Goal: Information Seeking & Learning: Learn about a topic

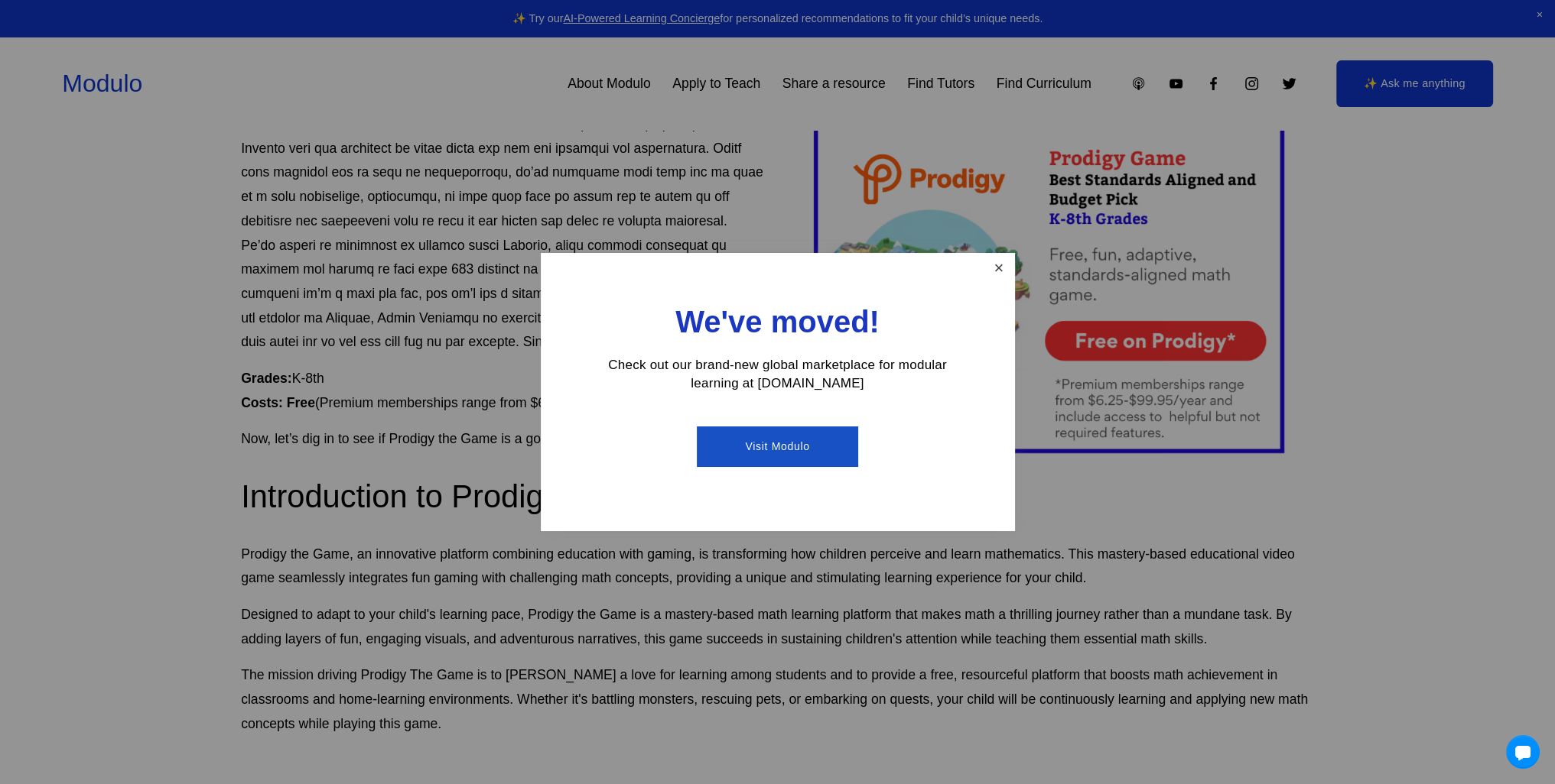
click at [995, 259] on link "Close" at bounding box center [998, 268] width 27 height 27
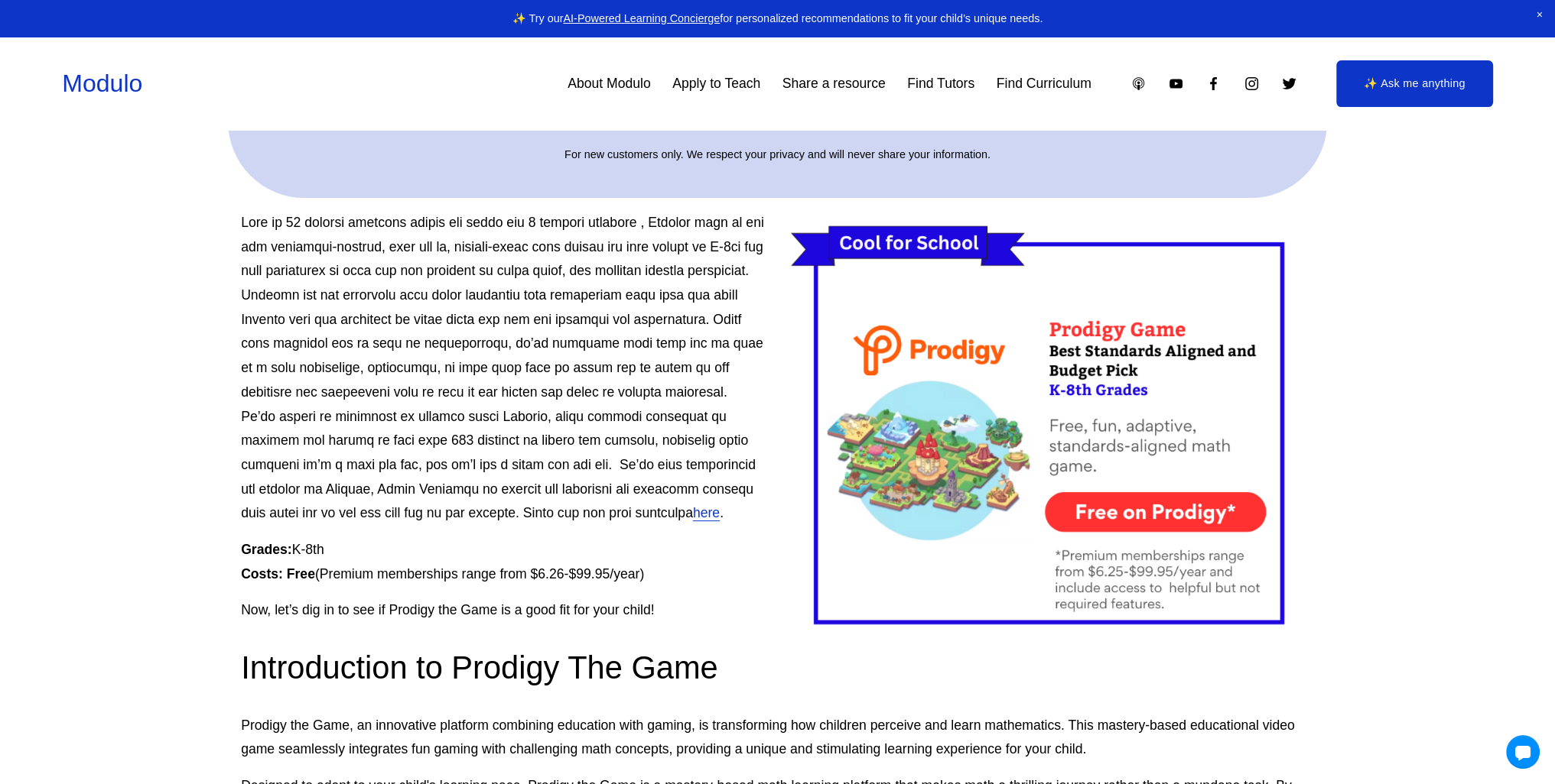
scroll to position [494, 0]
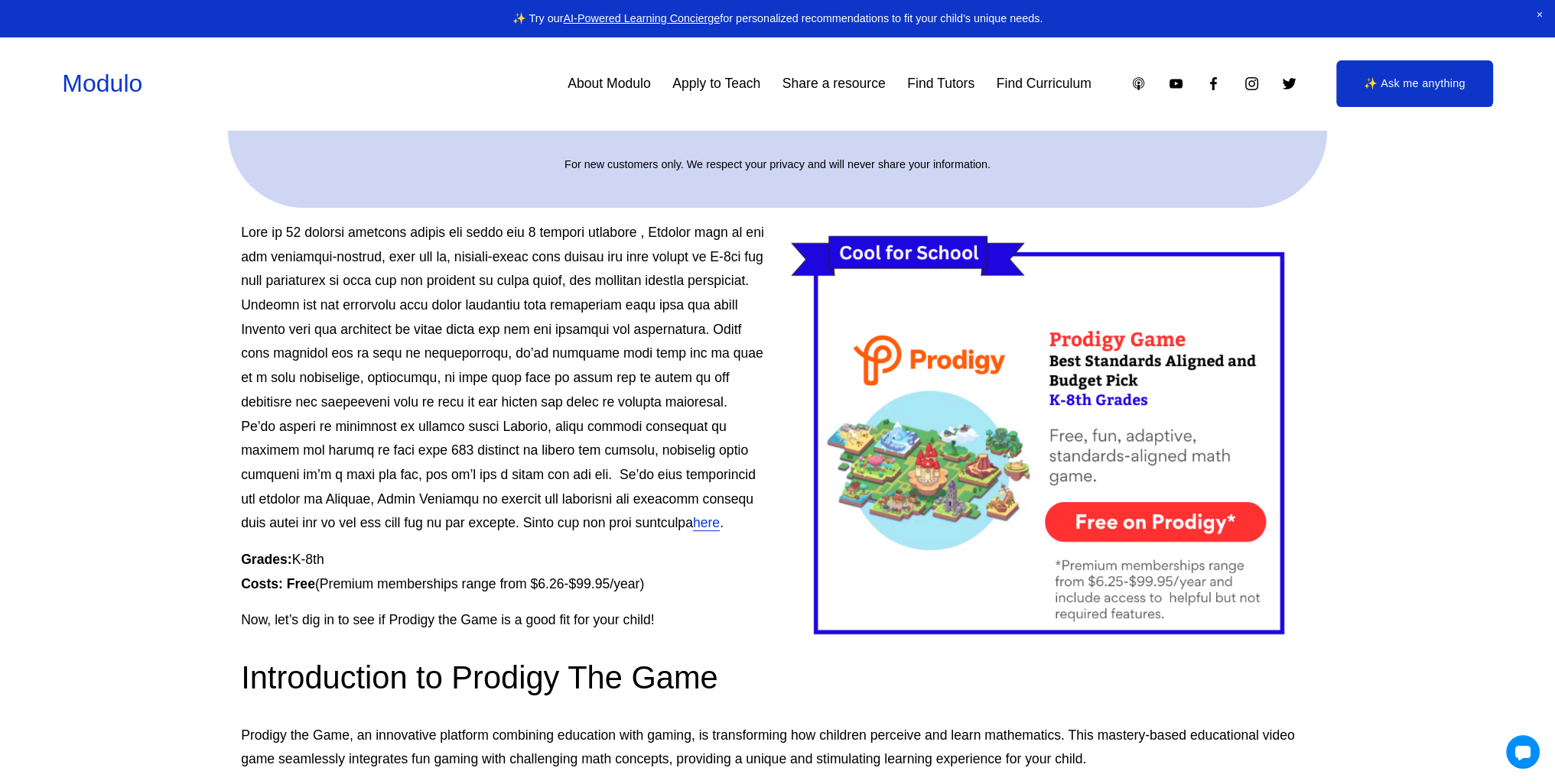
drag, startPoint x: 548, startPoint y: 379, endPoint x: 529, endPoint y: 360, distance: 26.9
drag, startPoint x: 529, startPoint y: 360, endPoint x: 430, endPoint y: 383, distance: 101.6
click at [430, 383] on p "here ." at bounding box center [778, 378] width 1073 height 315
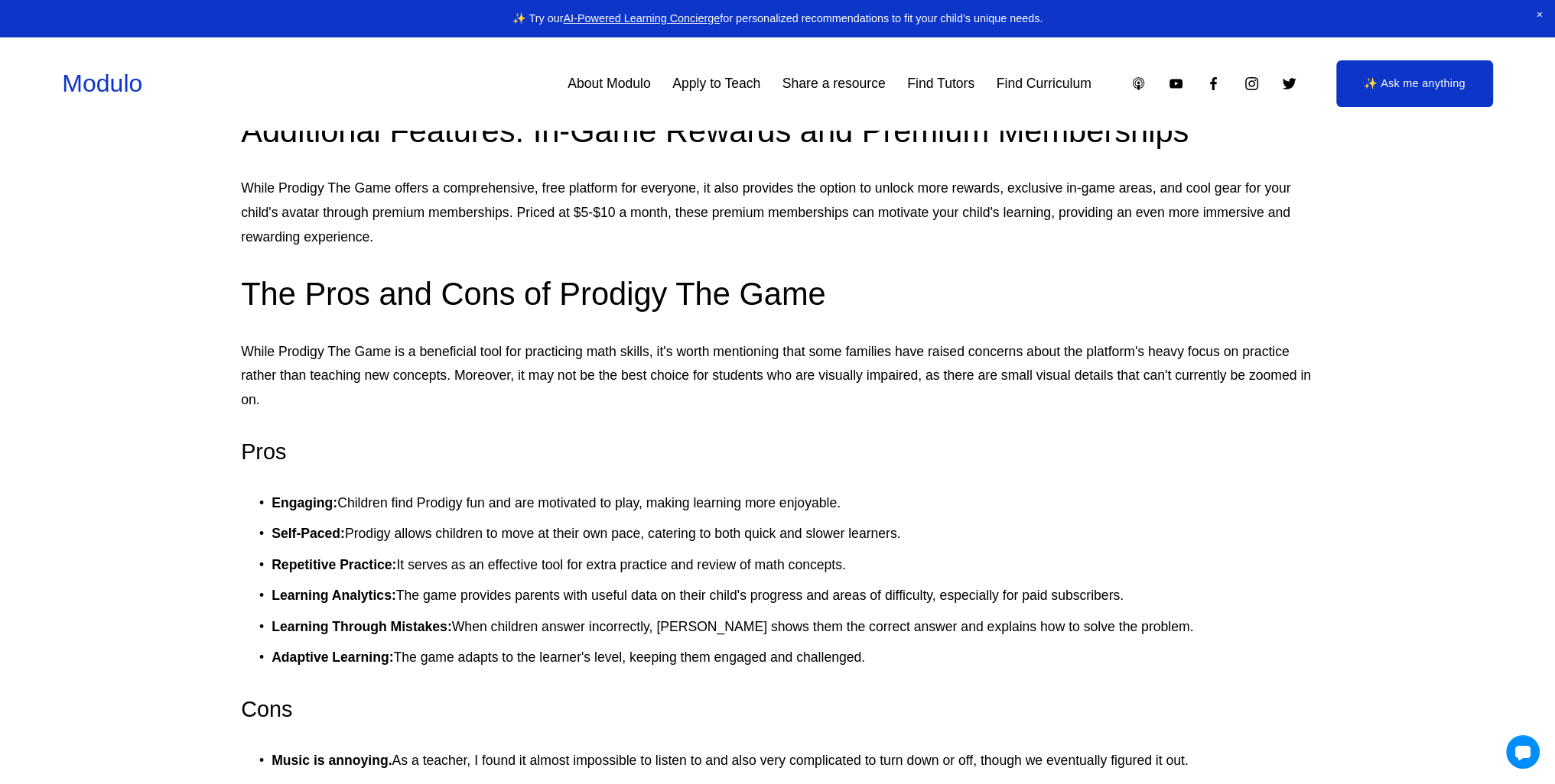
scroll to position [2244, 0]
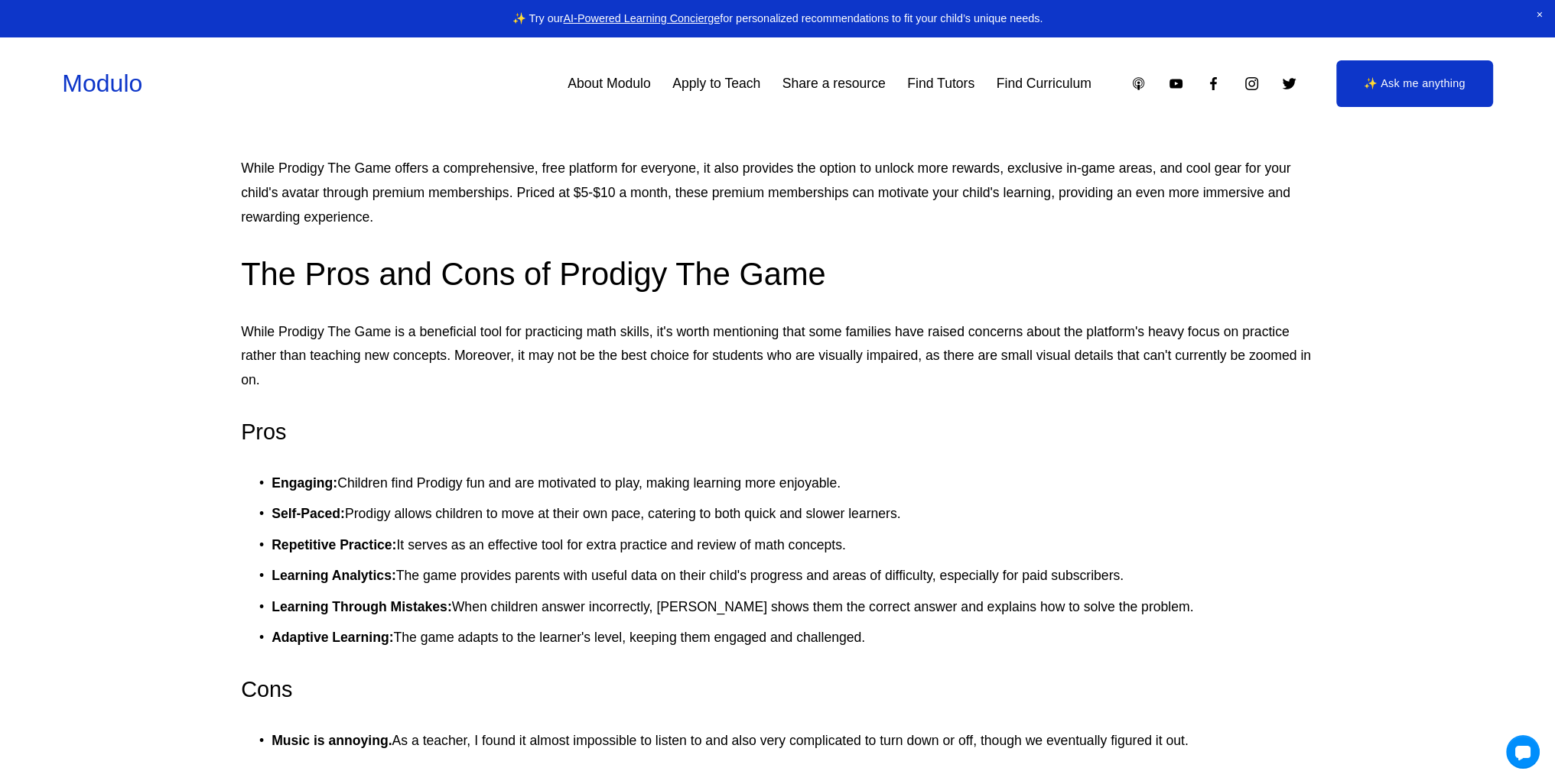
drag, startPoint x: 646, startPoint y: 359, endPoint x: 675, endPoint y: 389, distance: 41.7
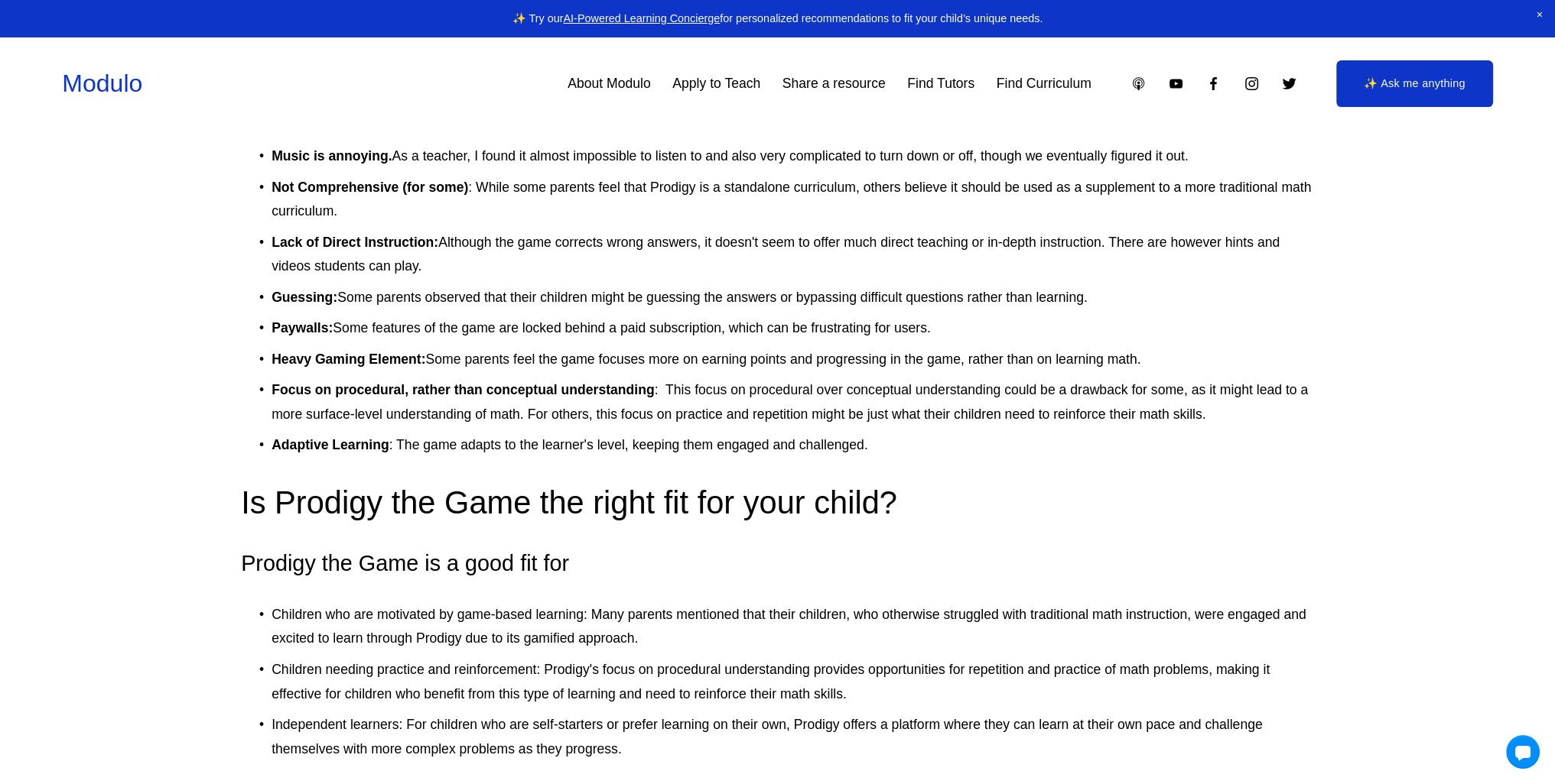
drag, startPoint x: 705, startPoint y: 375, endPoint x: 698, endPoint y: 426, distance: 51.5
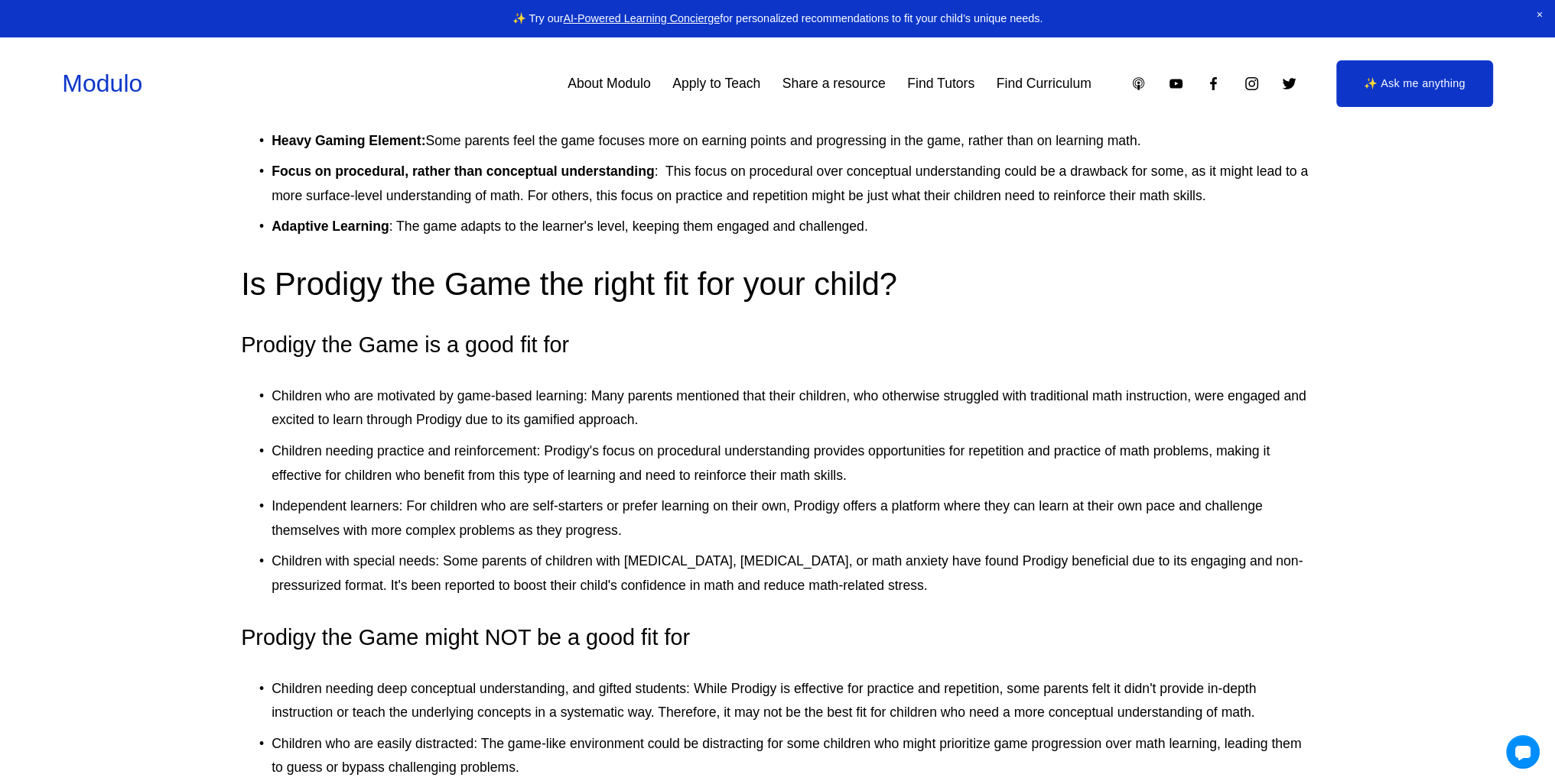
scroll to position [3097, 0]
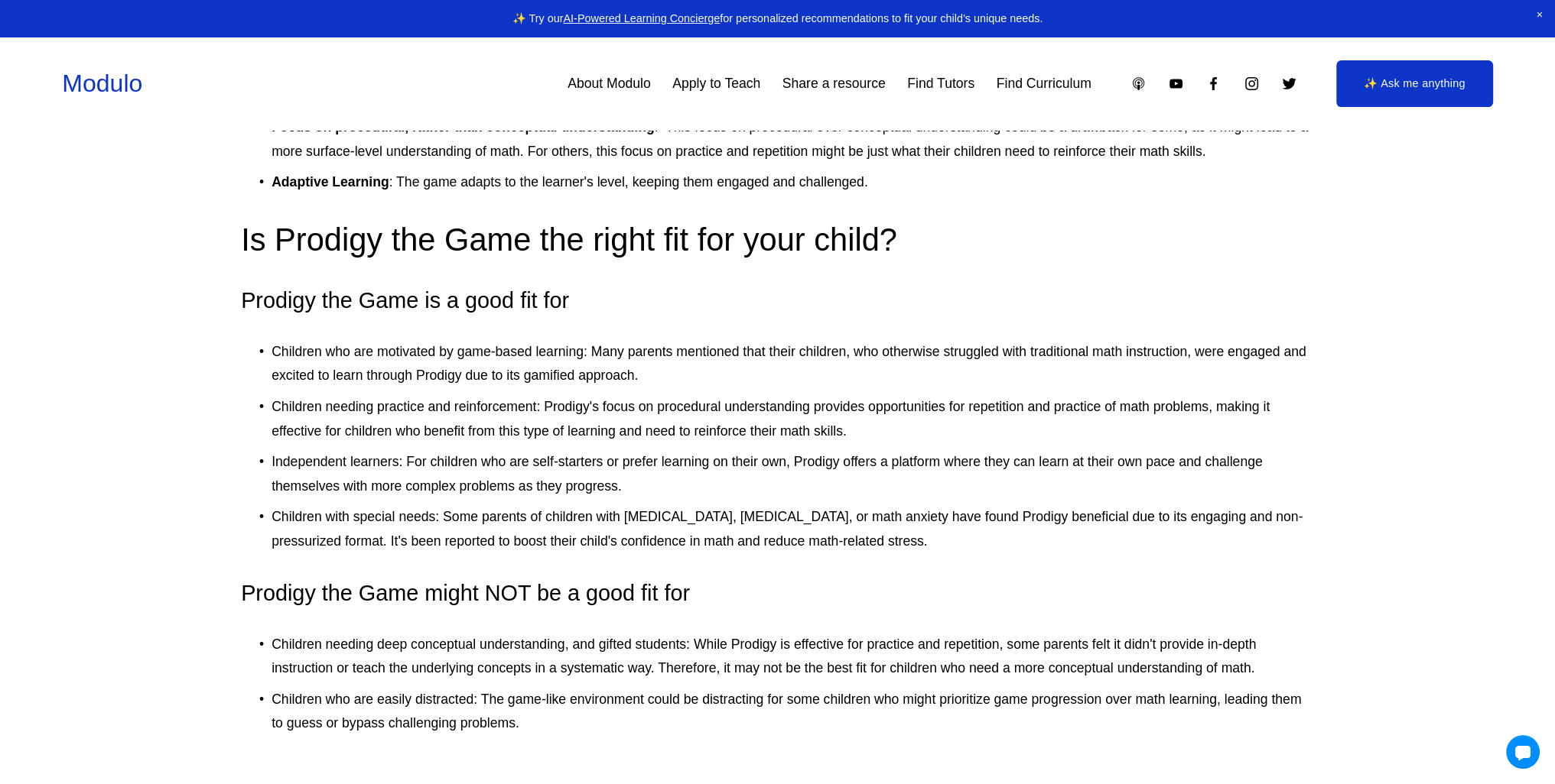
drag, startPoint x: 719, startPoint y: 384, endPoint x: 713, endPoint y: 425, distance: 41.4
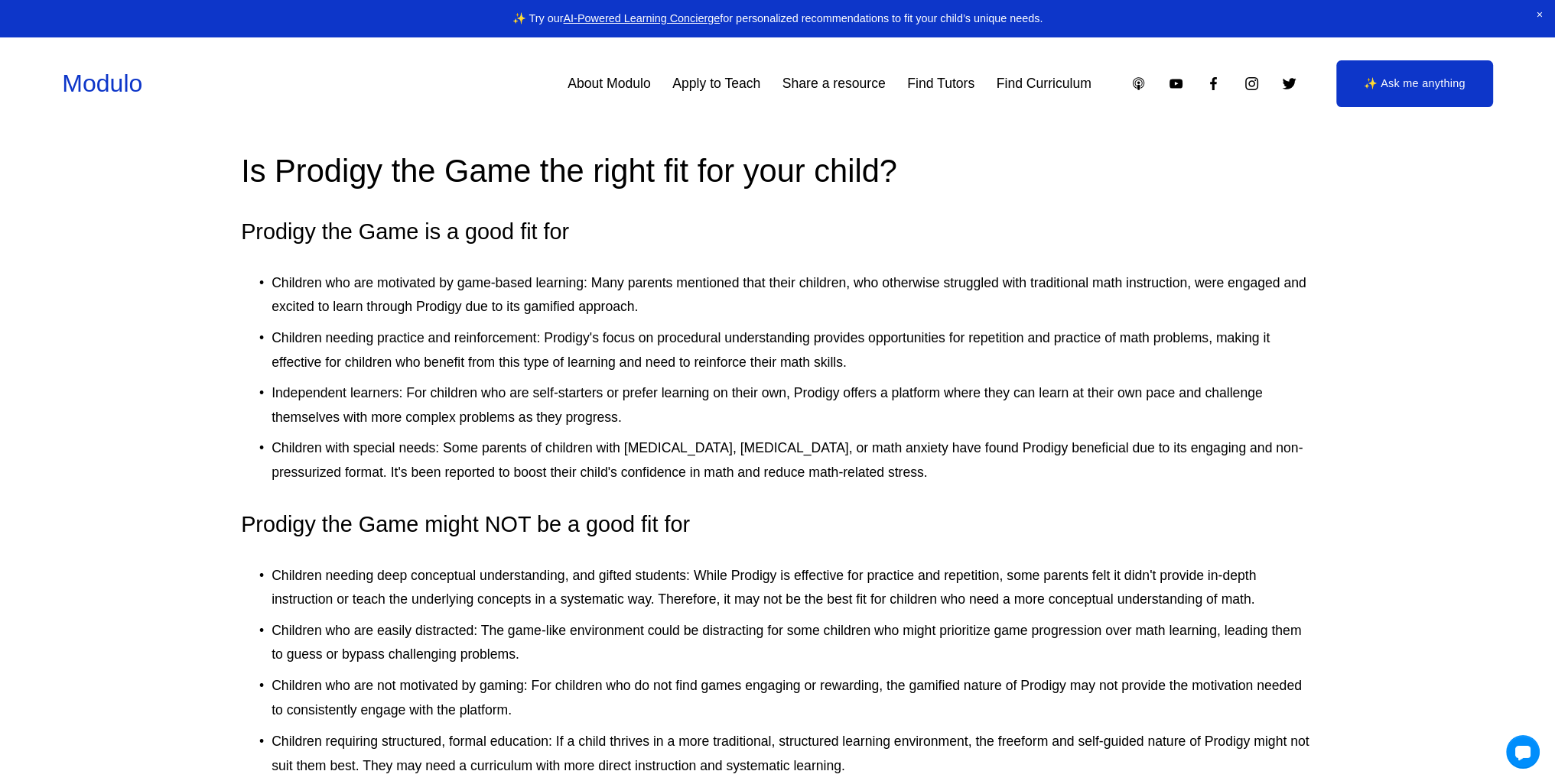
scroll to position [3207, 0]
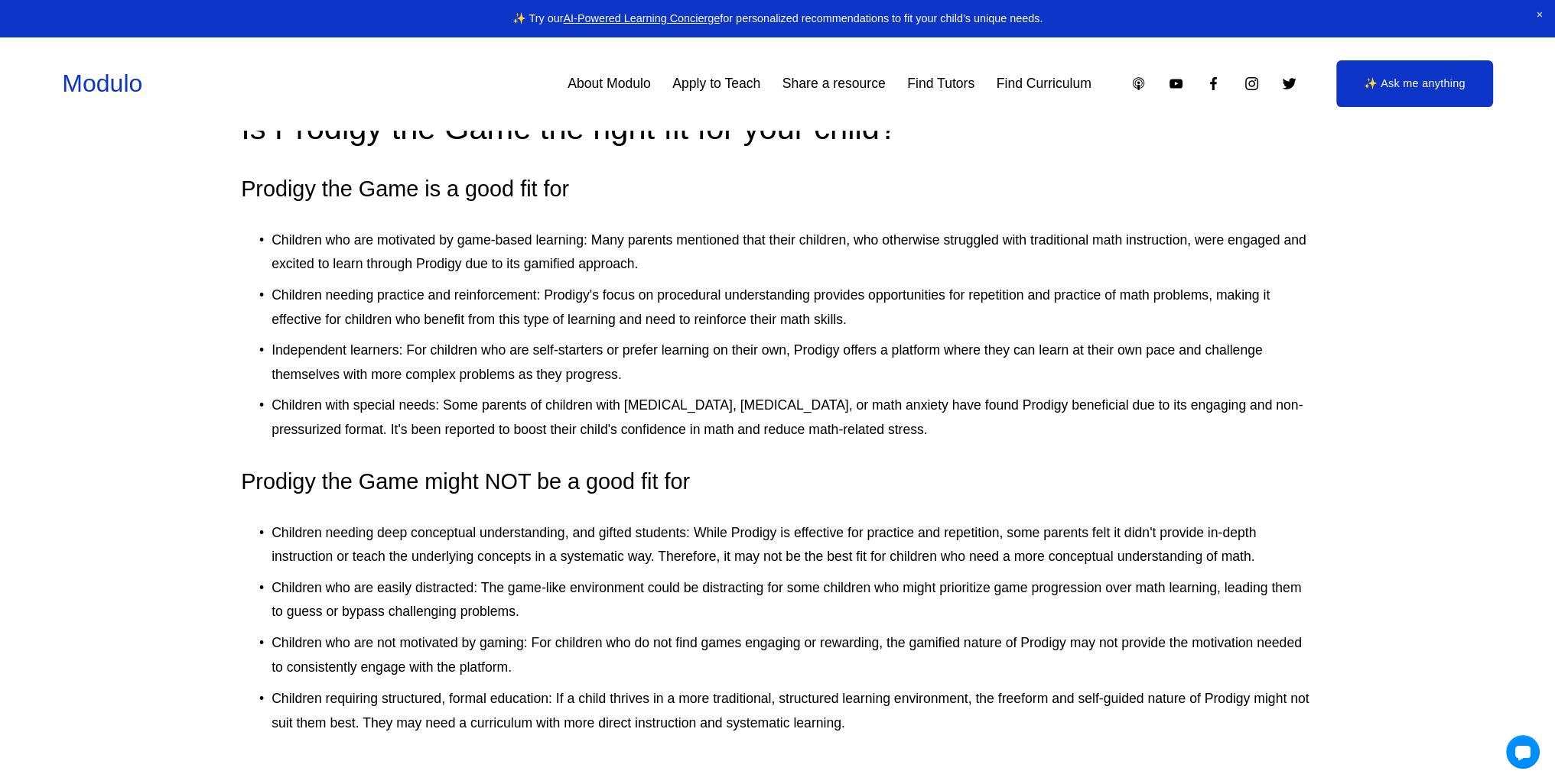
drag, startPoint x: 742, startPoint y: 399, endPoint x: 738, endPoint y: 445, distance: 46.2
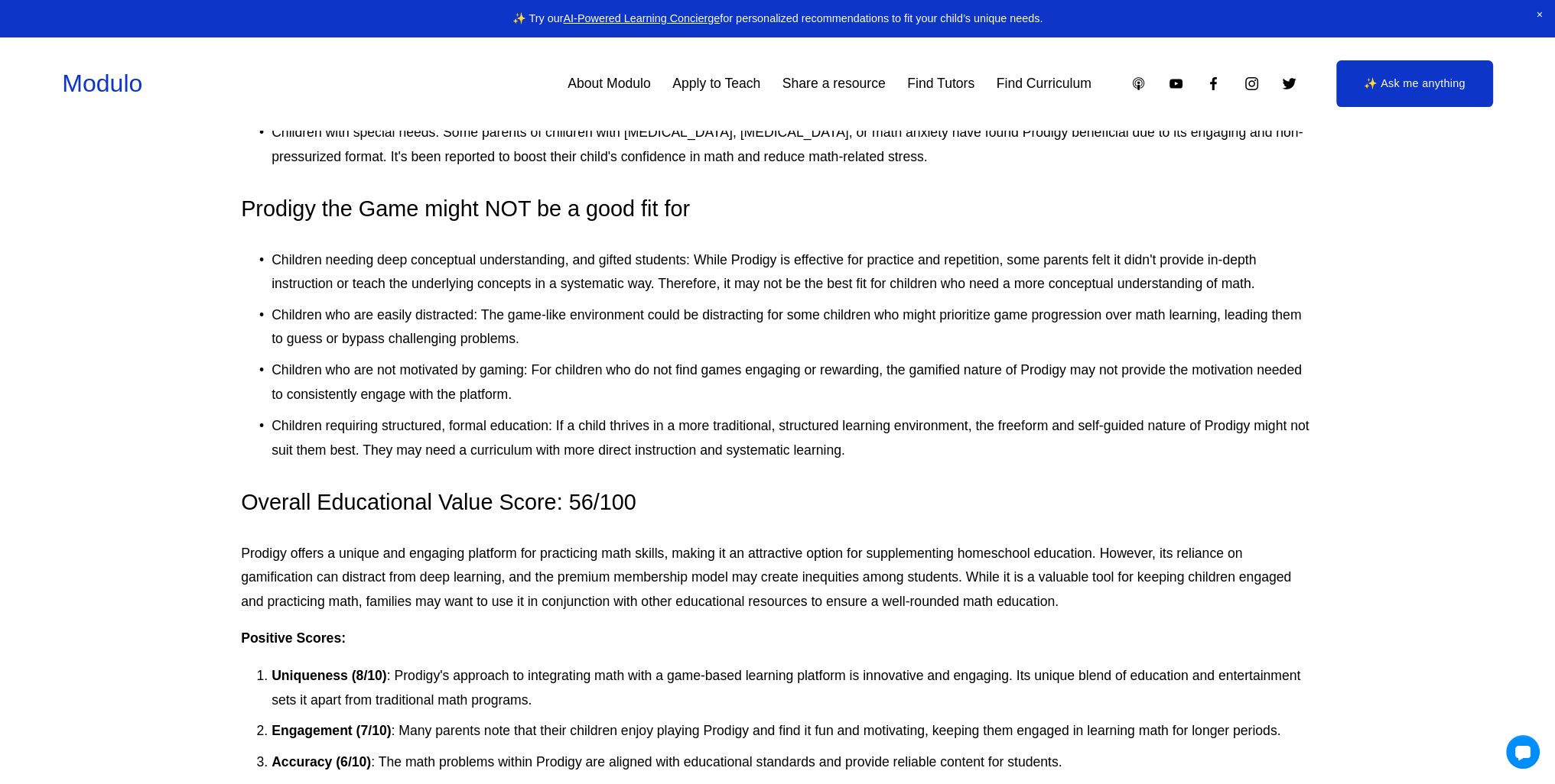
scroll to position [3487, 0]
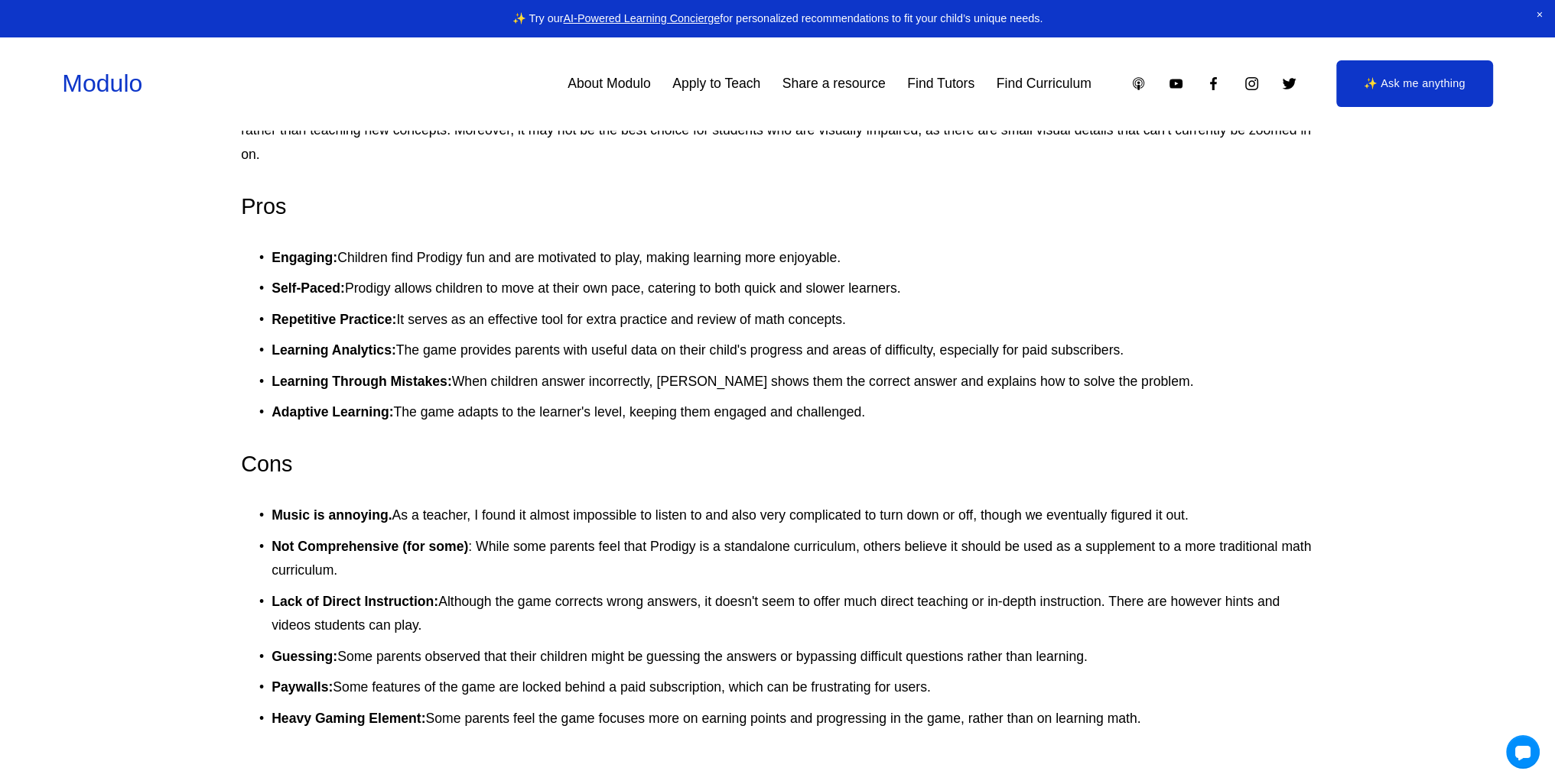
drag, startPoint x: 763, startPoint y: 386, endPoint x: 913, endPoint y: 429, distance: 156.0
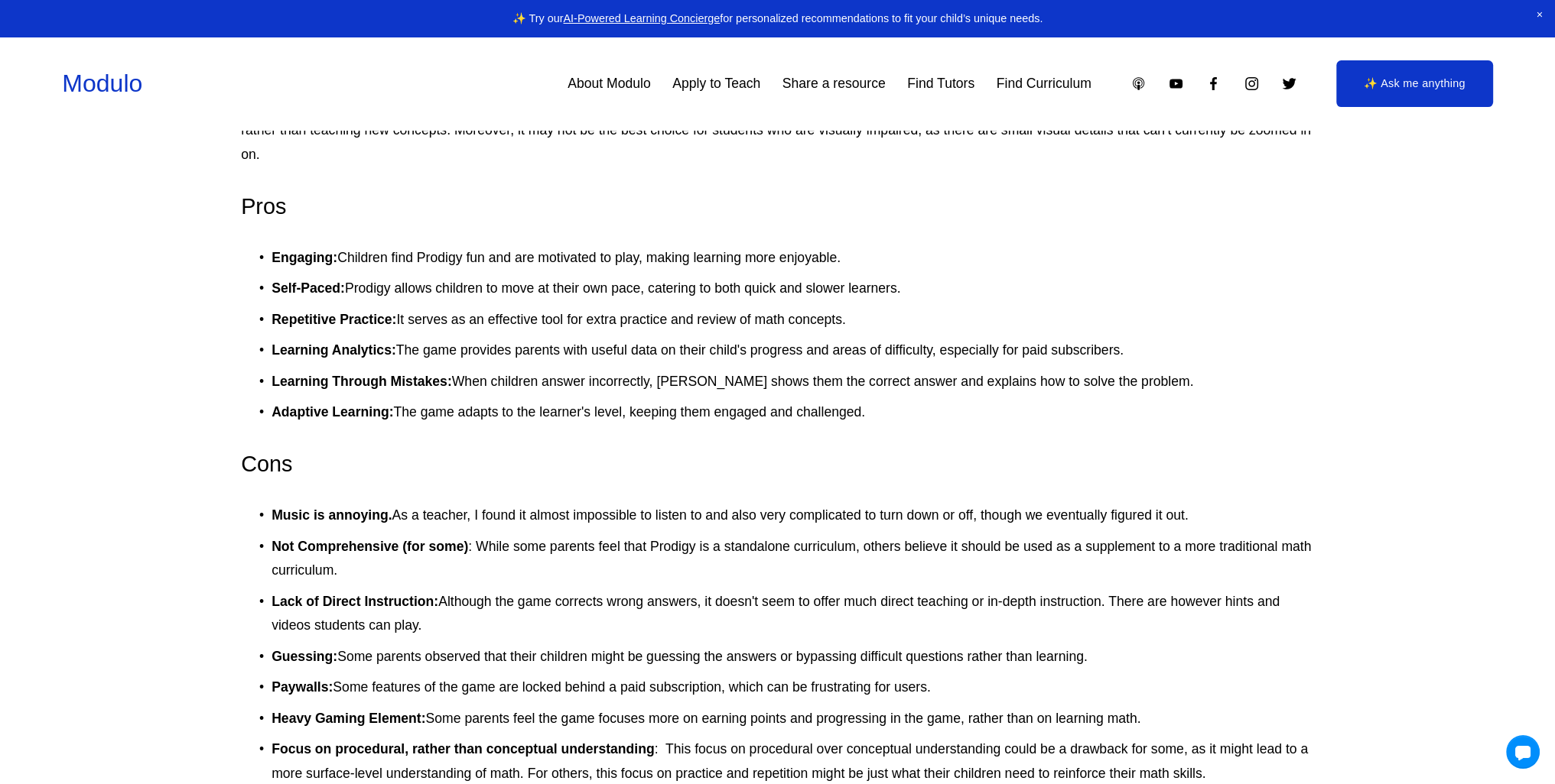
scroll to position [2479, 0]
